Goal: Task Accomplishment & Management: Use online tool/utility

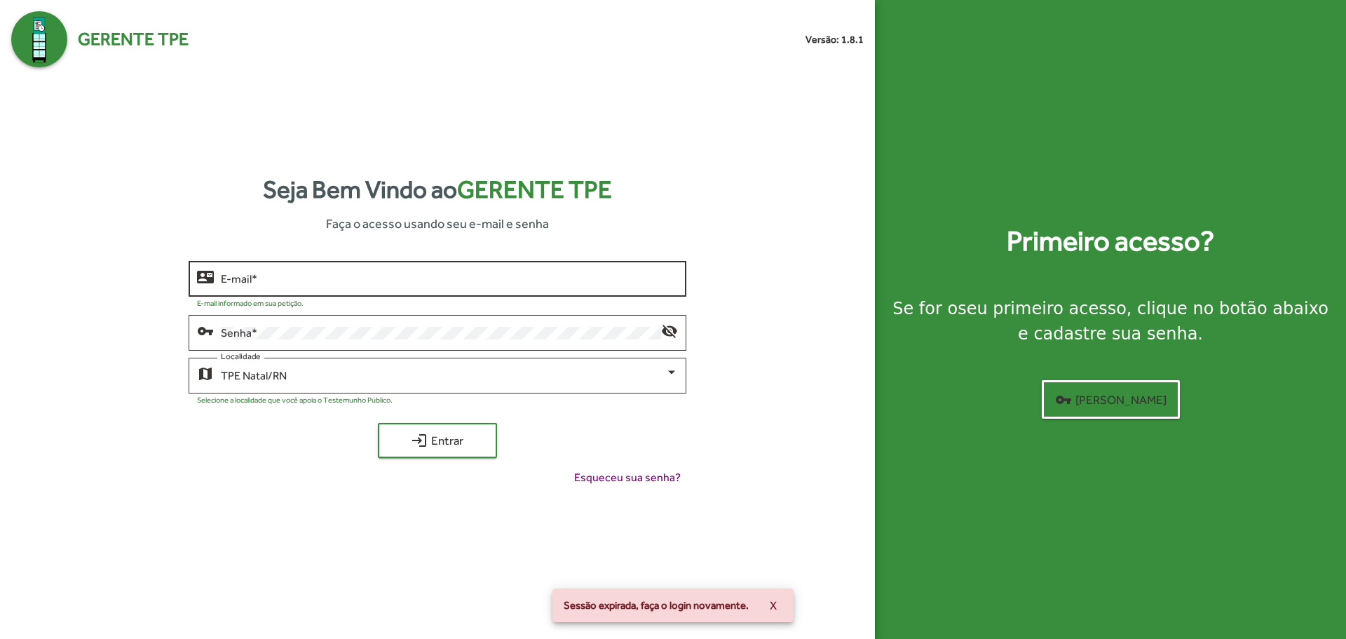
click at [312, 259] on div "E-mail *" at bounding box center [449, 277] width 456 height 39
click at [315, 280] on input "E-mail *" at bounding box center [449, 279] width 456 height 13
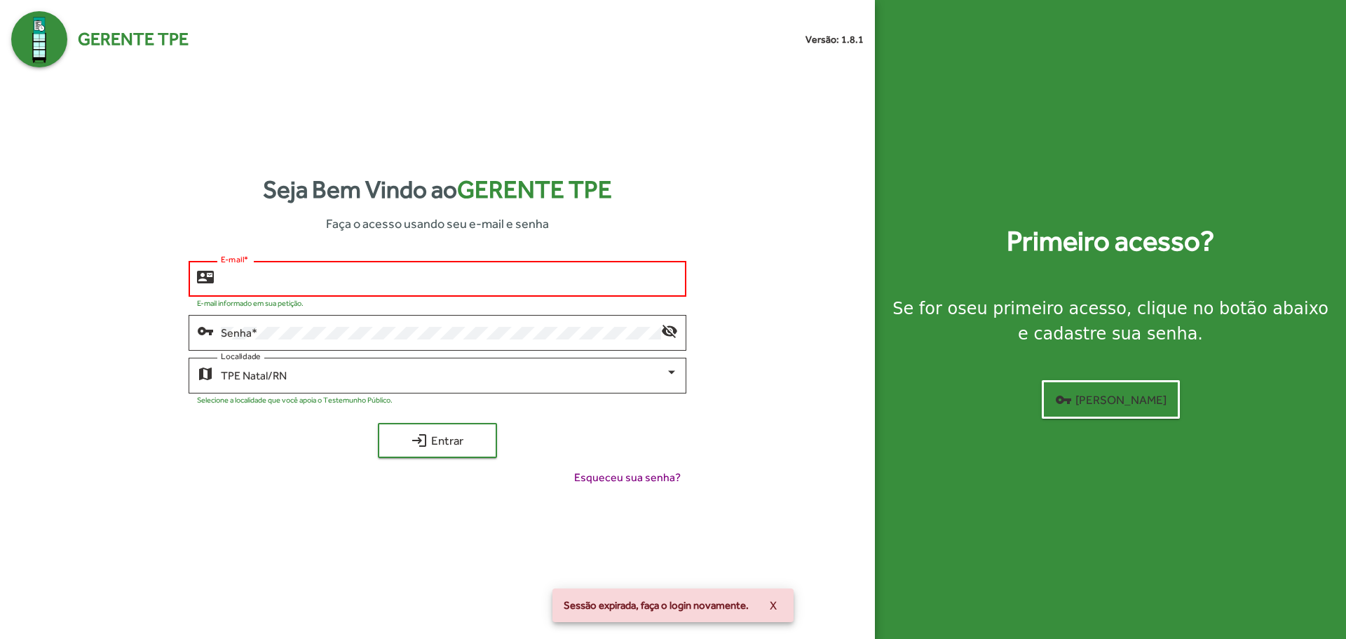
type input "**********"
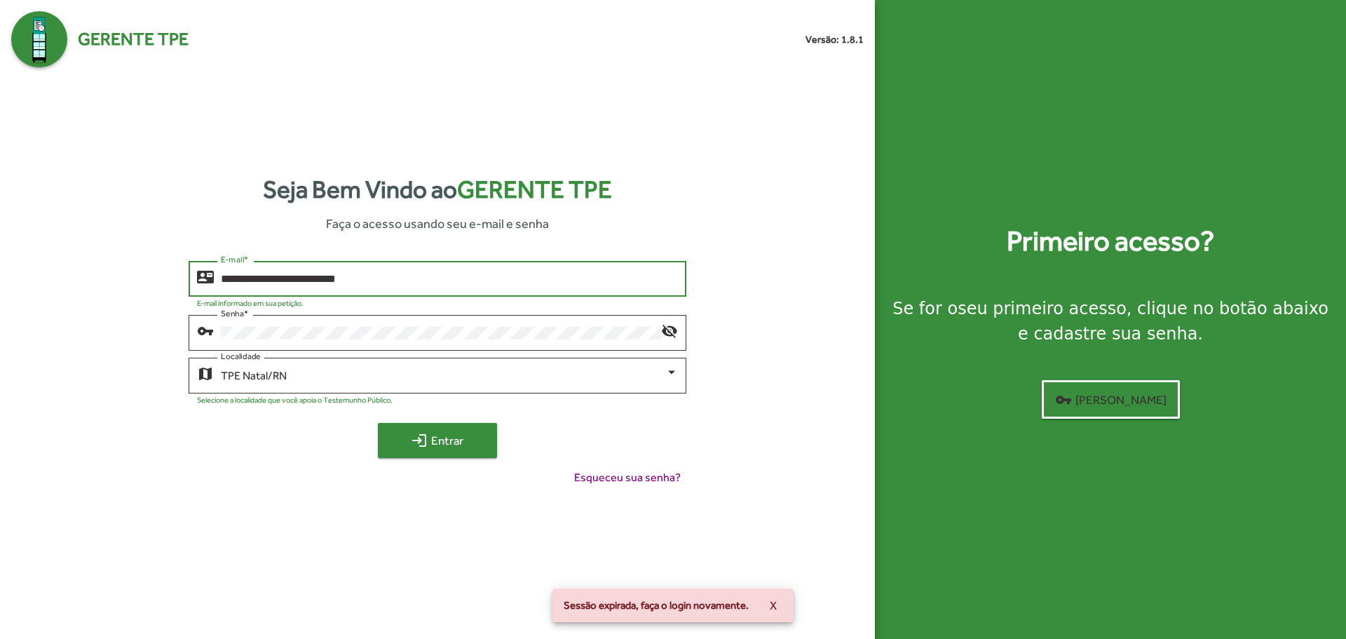
click at [430, 439] on span "login Entrar" at bounding box center [437, 440] width 94 height 25
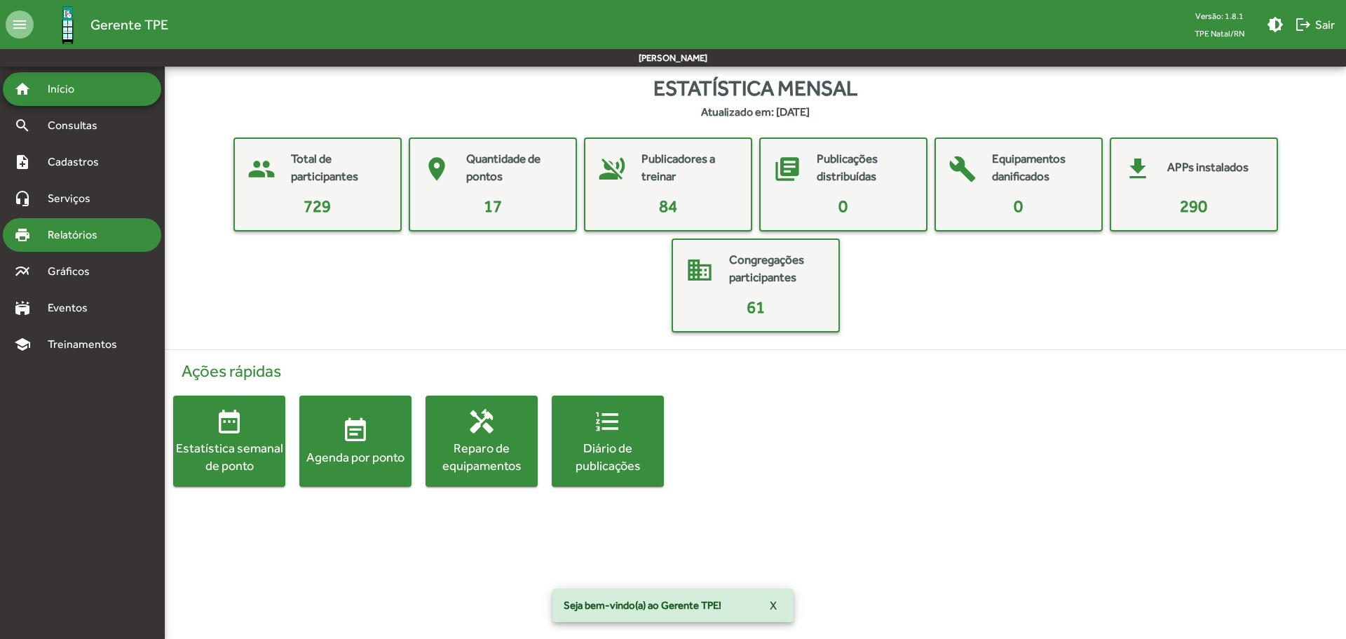
click at [110, 236] on span "Relatórios" at bounding box center [77, 234] width 76 height 17
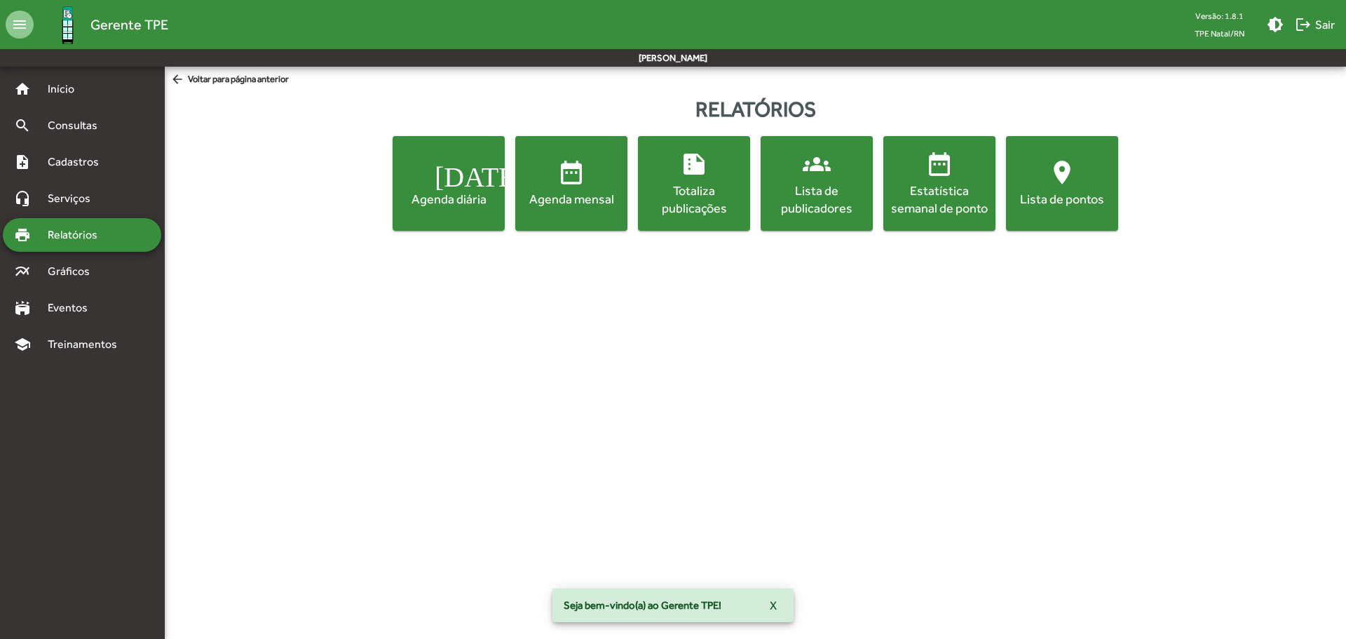
click at [820, 184] on div "Lista de publicadores" at bounding box center [816, 199] width 107 height 35
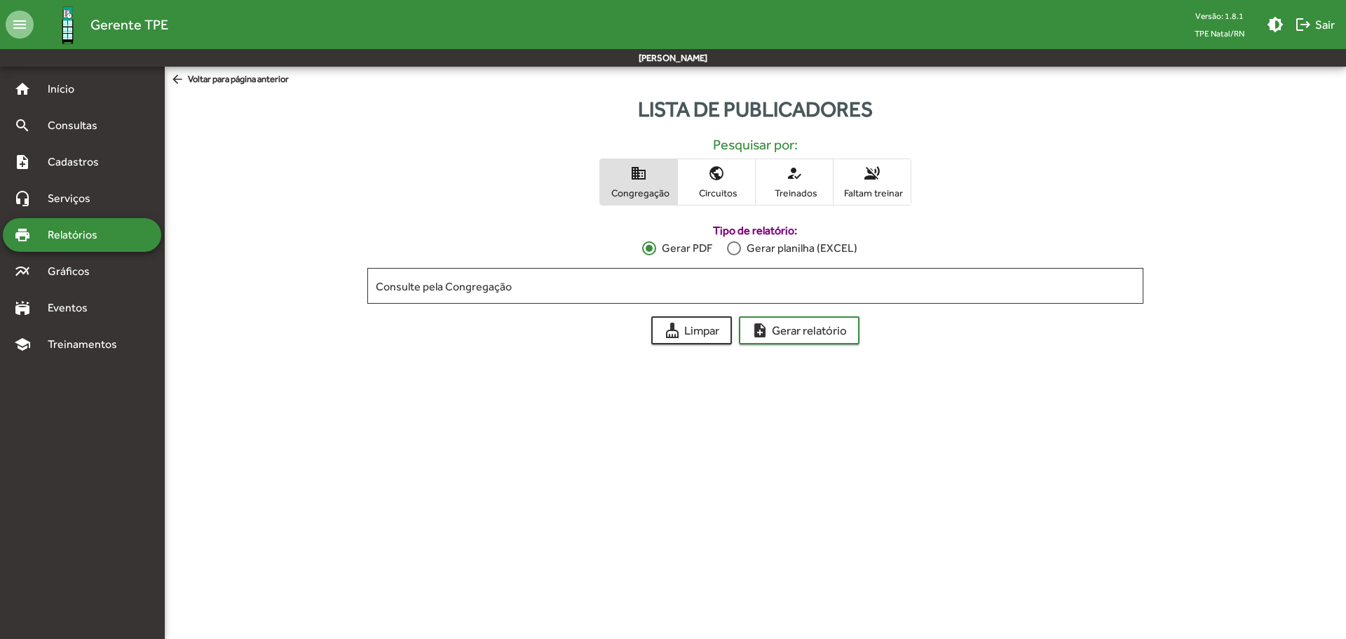
click at [882, 171] on span "voice_over_off Faltam treinar" at bounding box center [871, 182] width 77 height 46
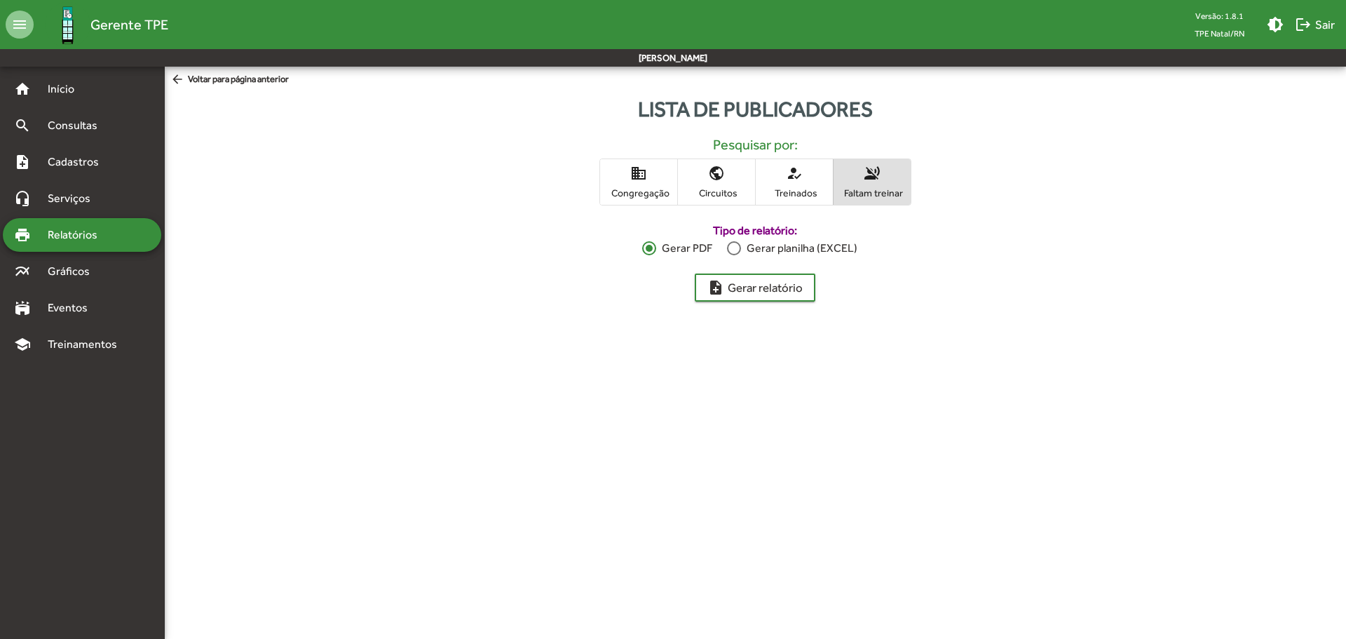
click at [735, 246] on div at bounding box center [734, 248] width 14 height 14
click at [763, 288] on span "note_add Gerar relatório" at bounding box center [754, 287] width 95 height 25
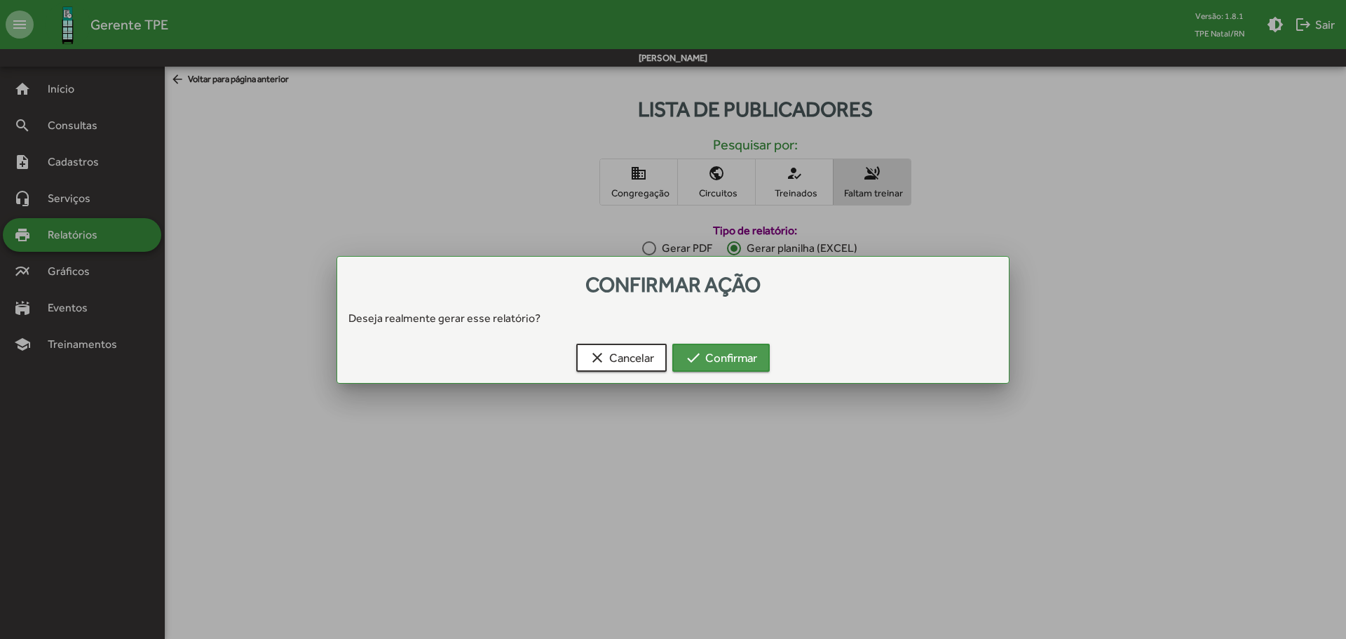
click at [725, 350] on span "check Confirmar" at bounding box center [721, 357] width 72 height 25
